Goal: Transaction & Acquisition: Purchase product/service

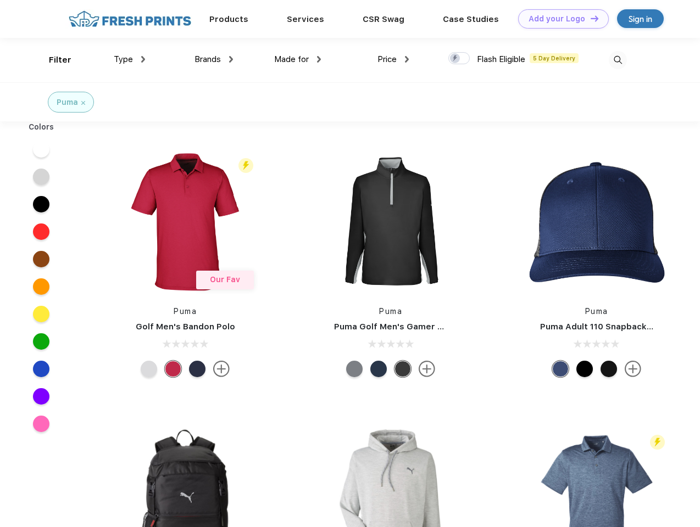
click at [559, 19] on link "Add your Logo Design Tool" at bounding box center [563, 18] width 91 height 19
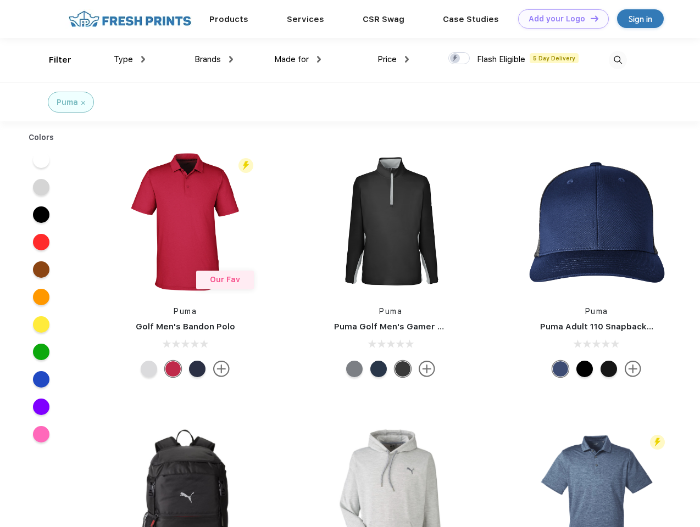
click at [0, 0] on div "Design Tool" at bounding box center [0, 0] width 0 height 0
click at [589, 18] on link "Add your Logo Design Tool" at bounding box center [563, 18] width 91 height 19
click at [53, 60] on div "Filter" at bounding box center [60, 60] width 23 height 13
click at [130, 59] on span "Type" at bounding box center [123, 59] width 19 height 10
click at [214, 59] on span "Brands" at bounding box center [207, 59] width 26 height 10
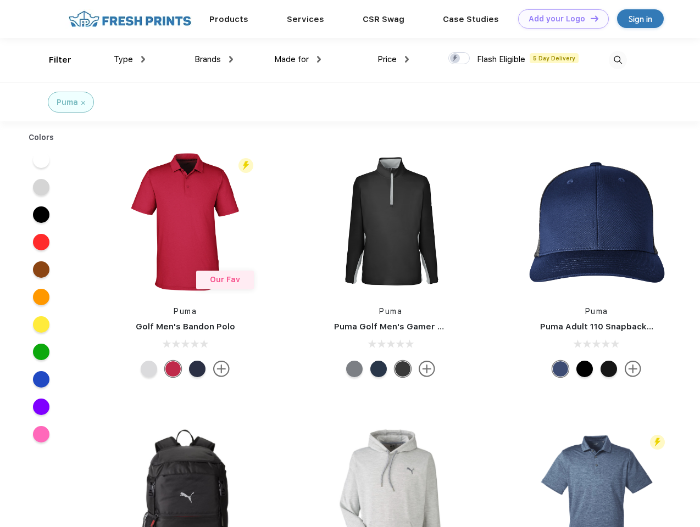
click at [298, 59] on span "Made for" at bounding box center [291, 59] width 35 height 10
click at [393, 59] on span "Price" at bounding box center [386, 59] width 19 height 10
click at [459, 59] on div at bounding box center [458, 58] width 21 height 12
click at [455, 59] on input "checkbox" at bounding box center [451, 55] width 7 height 7
click at [617, 60] on img at bounding box center [617, 60] width 18 height 18
